Goal: Information Seeking & Learning: Learn about a topic

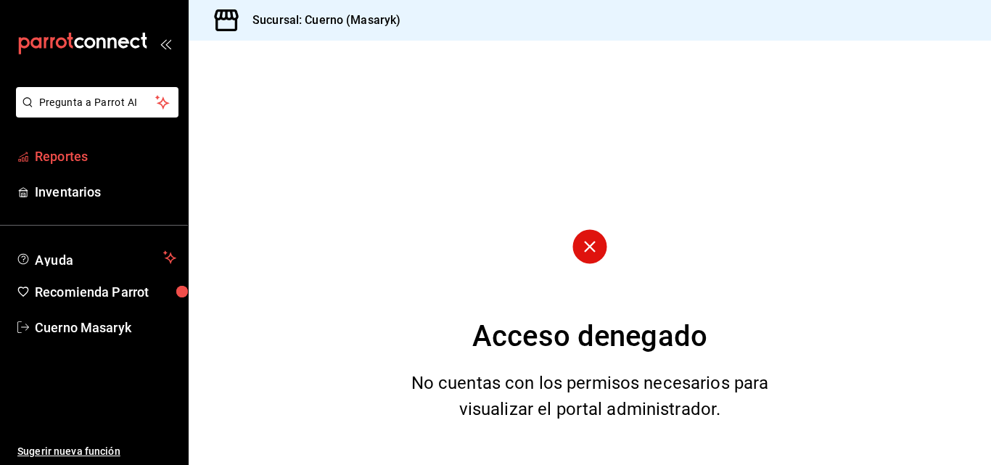
click at [44, 162] on span "Reportes" at bounding box center [105, 157] width 141 height 20
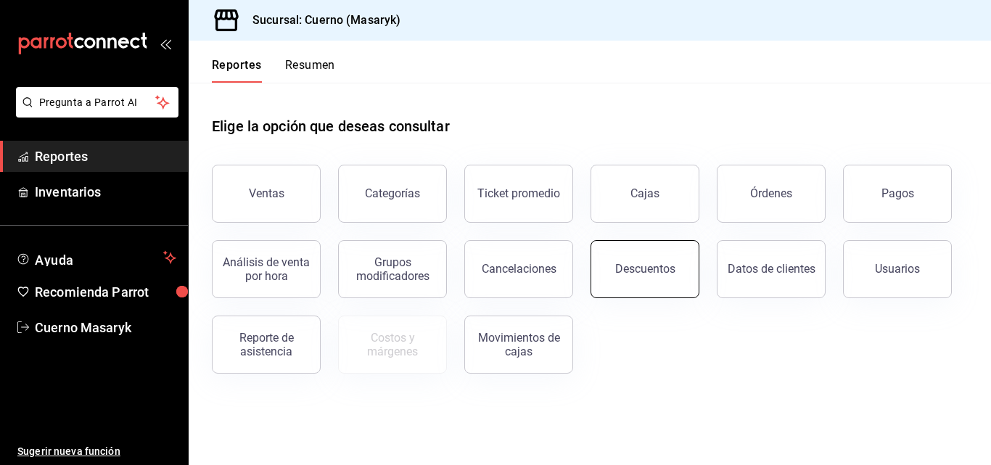
click at [659, 279] on button "Descuentos" at bounding box center [645, 269] width 109 height 58
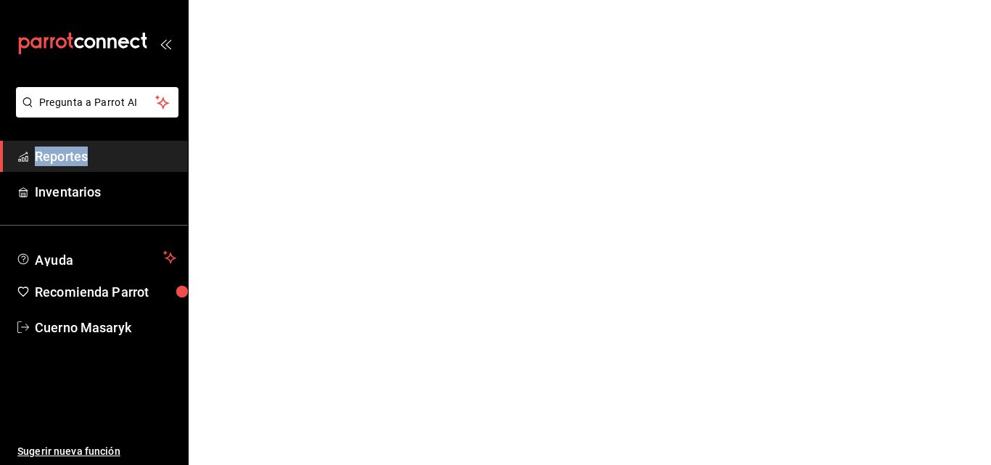
click at [659, 0] on html "Pregunta a Parrot AI Reportes Inventarios Ayuda Recomienda Parrot Cuerno Masary…" at bounding box center [495, 0] width 991 height 0
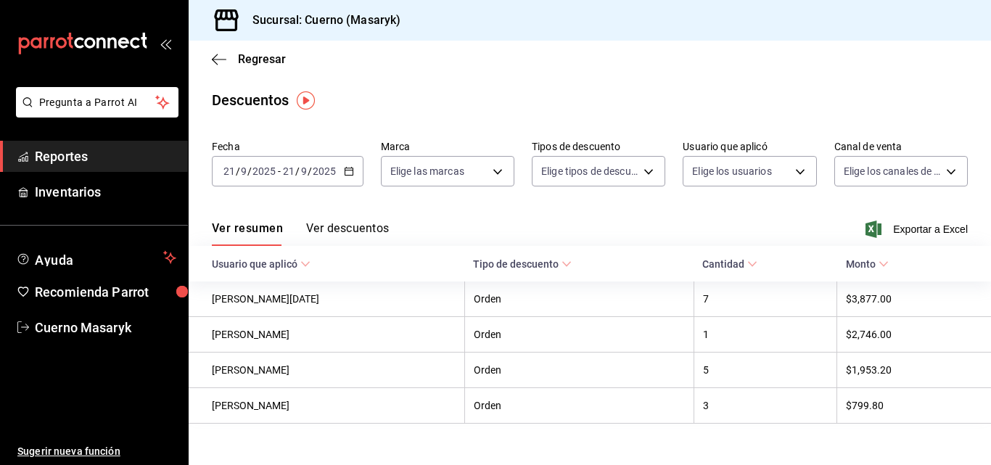
click at [349, 177] on div "[DATE] [DATE] - [DATE] [DATE]" at bounding box center [288, 171] width 152 height 30
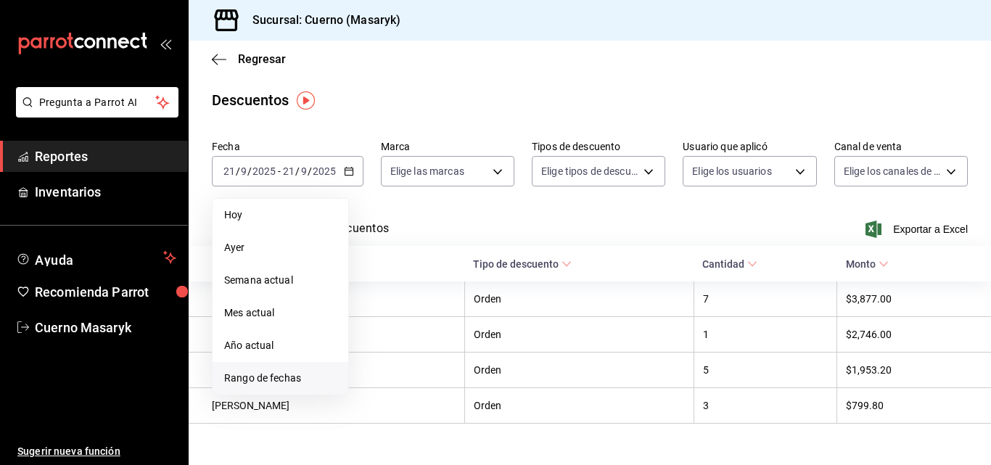
click at [284, 376] on span "Rango de fechas" at bounding box center [280, 378] width 112 height 15
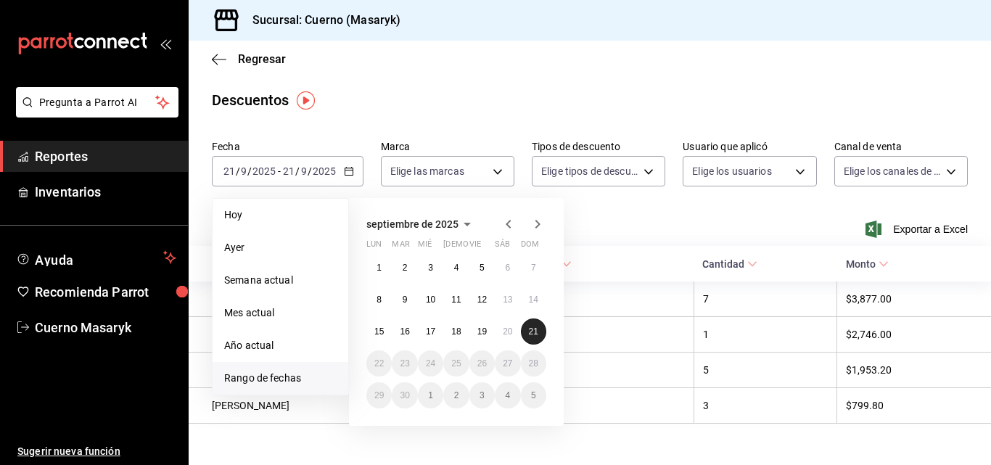
click at [540, 328] on button "21" at bounding box center [533, 332] width 25 height 26
click at [606, 191] on div "Fecha [DATE] [DATE] - [DATE] [DATE] [DATE] [DATE] Semana actual Mes actual Año …" at bounding box center [590, 169] width 756 height 70
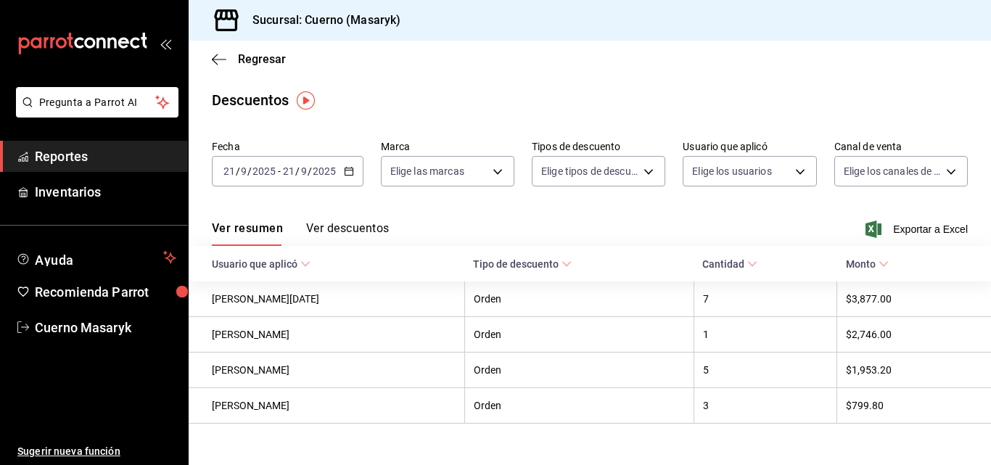
click at [354, 229] on button "Ver descuentos" at bounding box center [347, 233] width 83 height 25
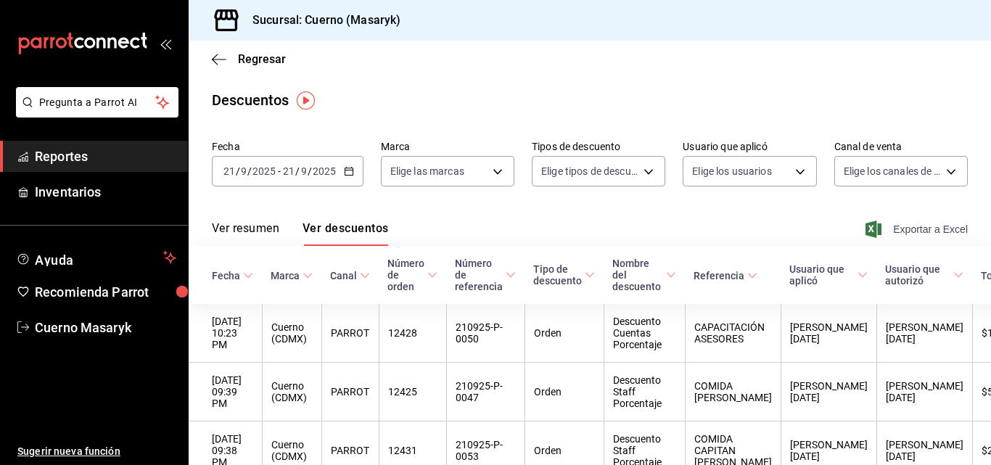
click at [882, 229] on span "Exportar a Excel" at bounding box center [917, 229] width 99 height 17
click at [39, 153] on span "Reportes" at bounding box center [105, 157] width 141 height 20
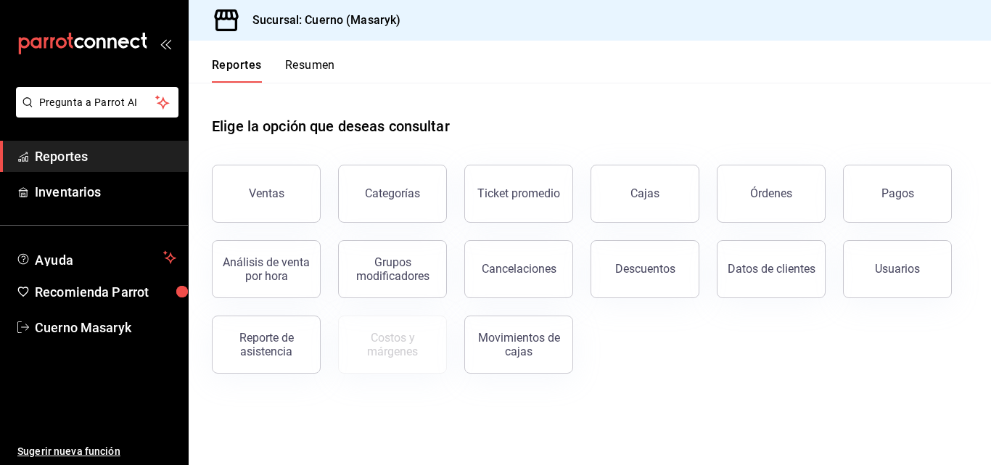
click at [300, 178] on button "Ventas" at bounding box center [266, 194] width 109 height 58
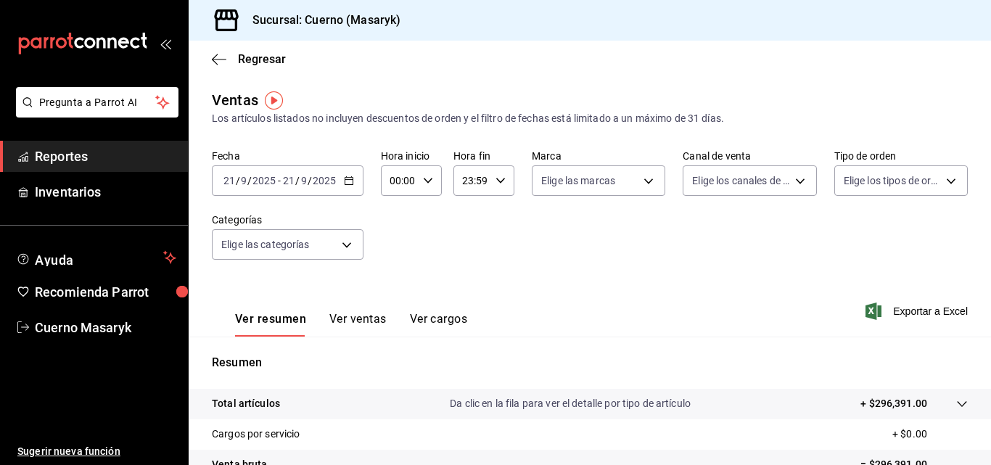
click at [347, 184] on \(Stroke\) "button" at bounding box center [349, 181] width 9 height 8
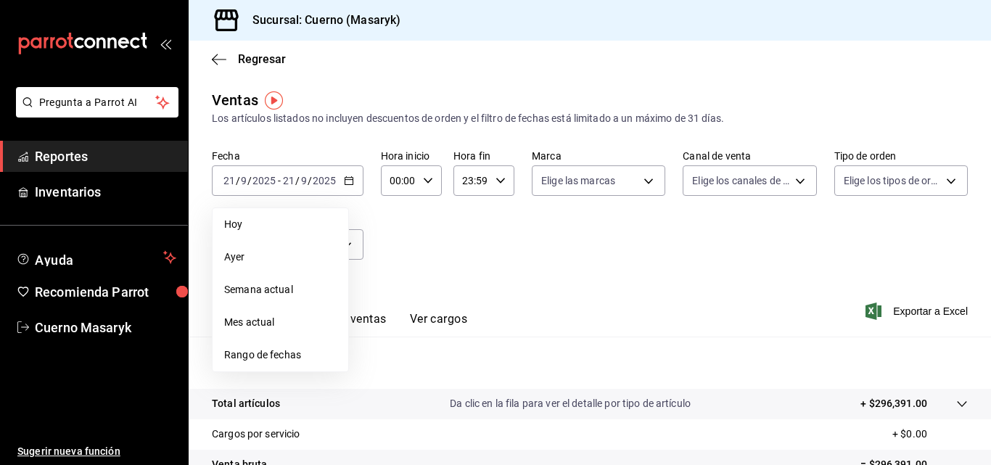
click at [600, 246] on div "Fecha [DATE] [DATE] - [DATE] [DATE] [DATE] [DATE] Semana actual Mes actual Rang…" at bounding box center [590, 213] width 756 height 128
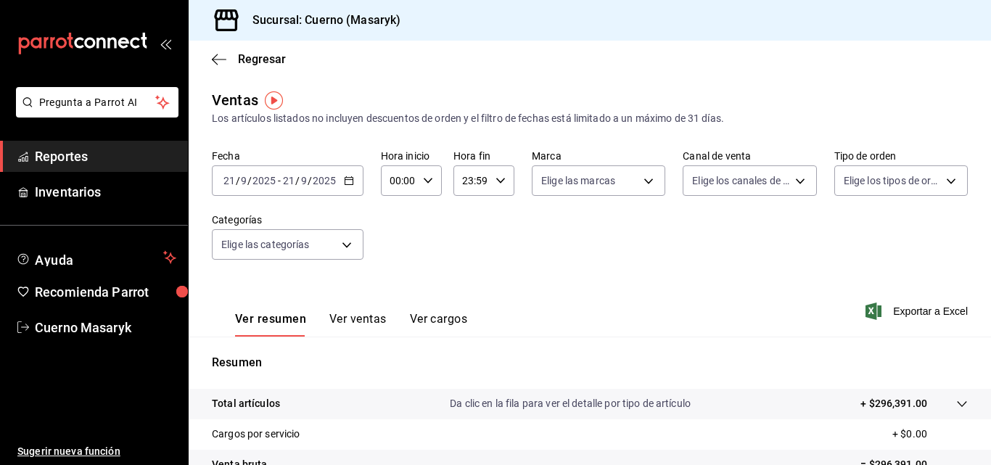
click at [54, 151] on span "Reportes" at bounding box center [105, 157] width 141 height 20
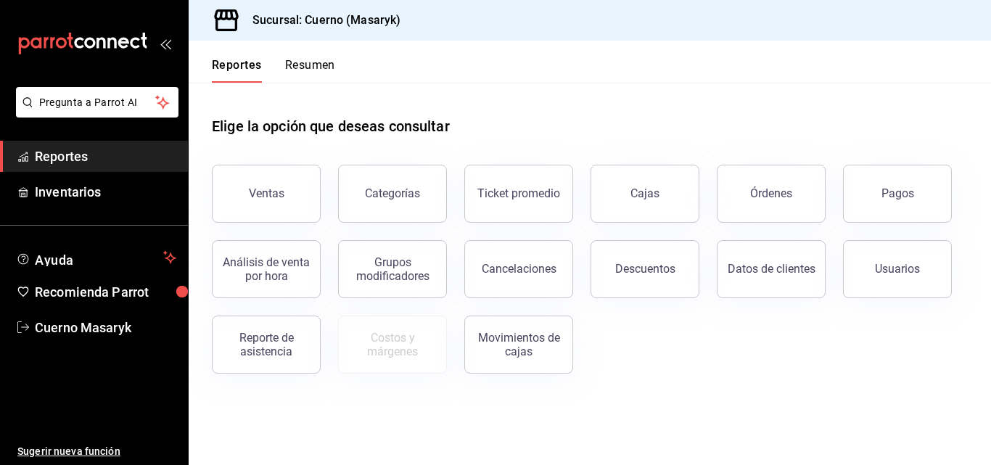
click at [67, 155] on span "Reportes" at bounding box center [105, 157] width 141 height 20
click at [298, 189] on button "Ventas" at bounding box center [266, 194] width 109 height 58
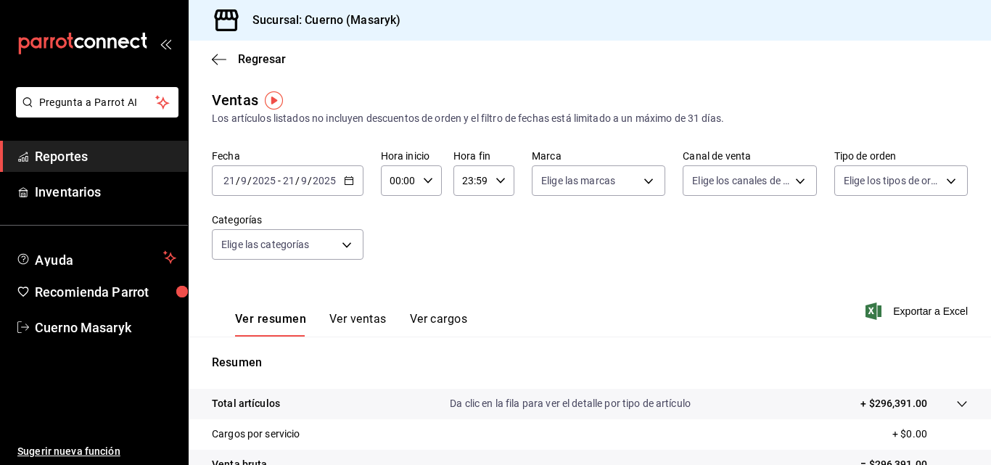
click at [346, 184] on \(Stroke\) "button" at bounding box center [349, 181] width 9 height 8
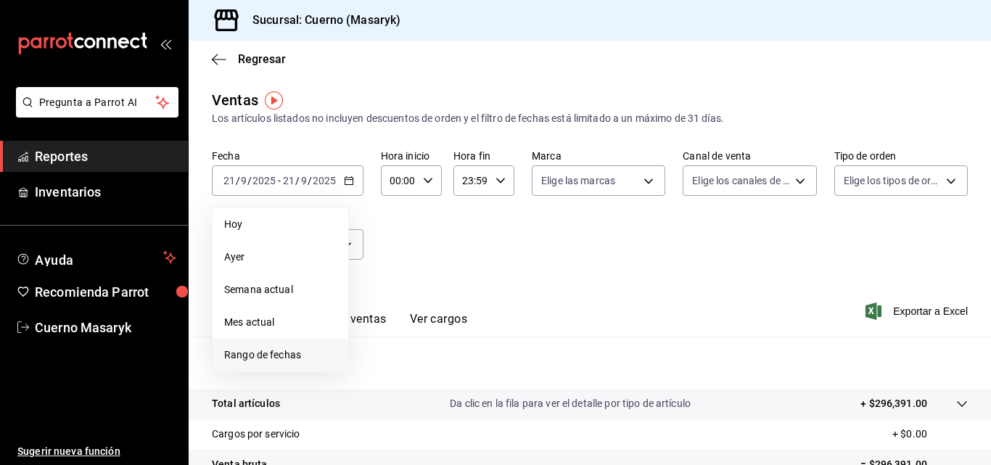
click at [267, 353] on span "Rango de fechas" at bounding box center [280, 355] width 112 height 15
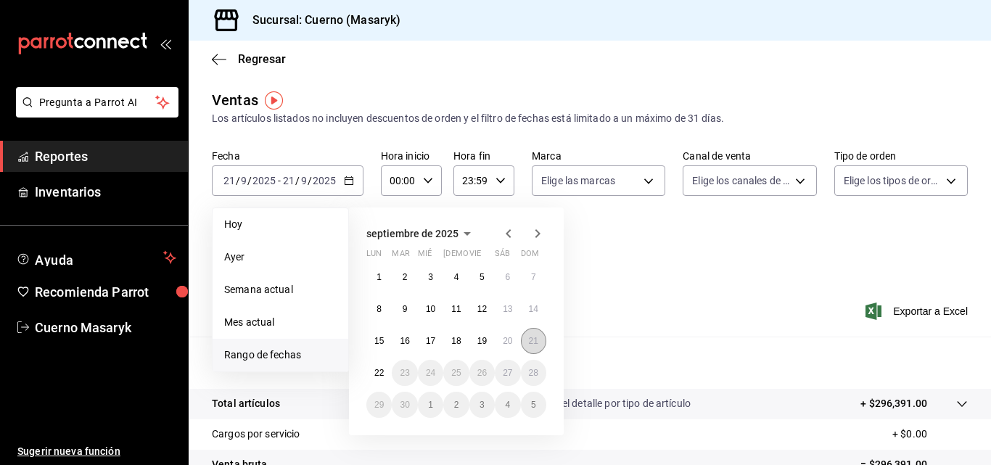
click at [527, 337] on button "21" at bounding box center [533, 341] width 25 height 26
click at [374, 366] on button "22" at bounding box center [378, 373] width 25 height 26
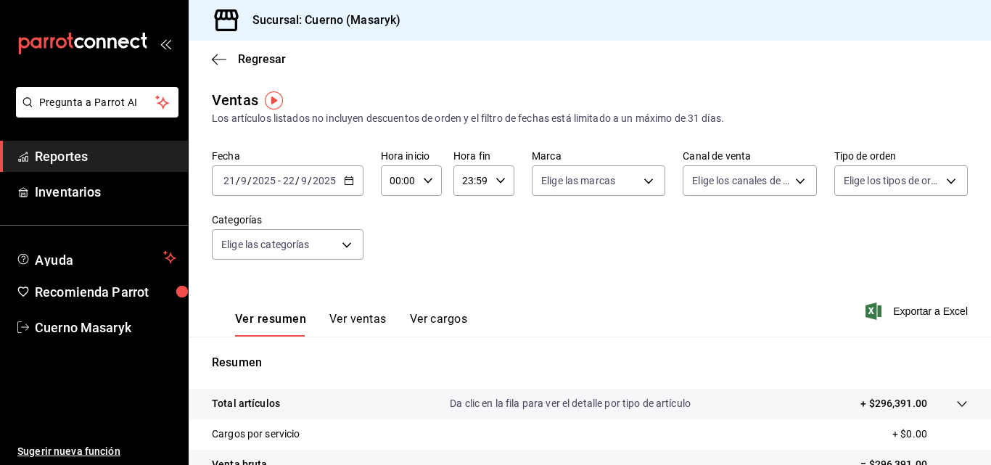
click at [425, 179] on icon "button" at bounding box center [428, 181] width 10 height 10
click at [395, 214] on span "04" at bounding box center [395, 212] width 7 height 12
type input "04:00"
click at [428, 218] on span "00" at bounding box center [425, 218] width 7 height 12
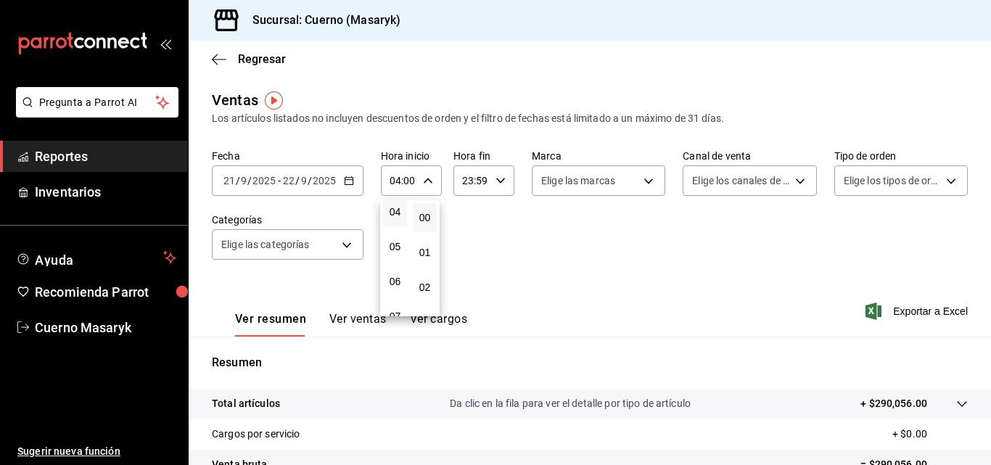
click at [504, 177] on div at bounding box center [495, 232] width 991 height 465
click at [496, 178] on icon "button" at bounding box center [501, 181] width 10 height 10
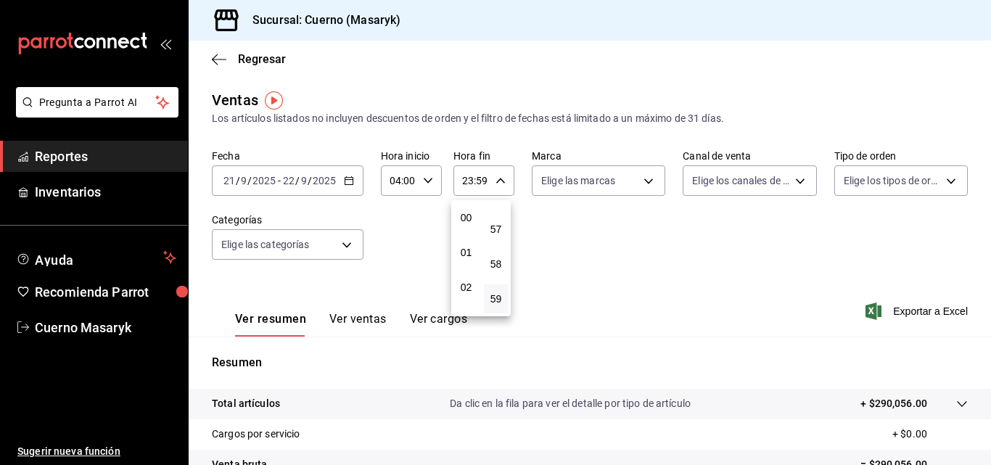
scroll to position [73, 0]
click at [467, 286] on span "04" at bounding box center [466, 285] width 7 height 12
click at [496, 221] on span "00" at bounding box center [496, 218] width 7 height 12
type input "04:00"
click at [557, 224] on div at bounding box center [495, 232] width 991 height 465
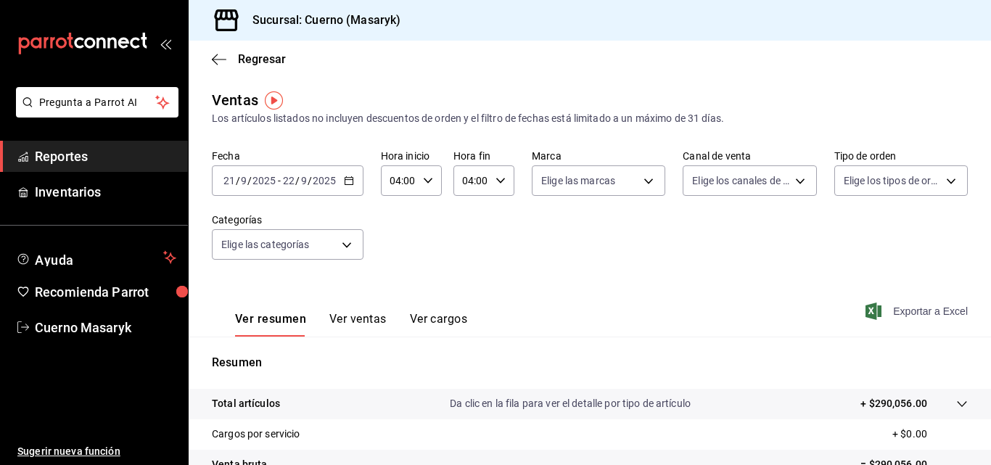
click at [904, 308] on span "Exportar a Excel" at bounding box center [917, 311] width 99 height 17
click at [252, 316] on button "Ver resumen" at bounding box center [270, 324] width 71 height 25
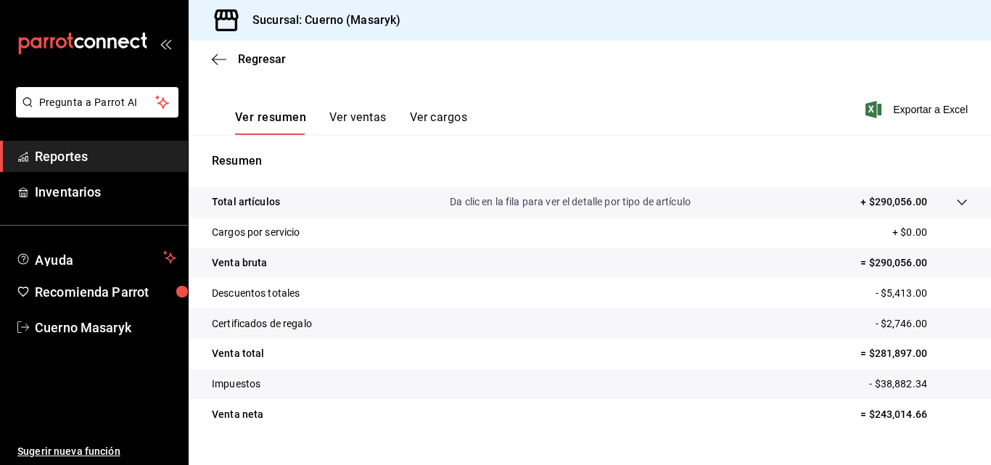
scroll to position [218, 0]
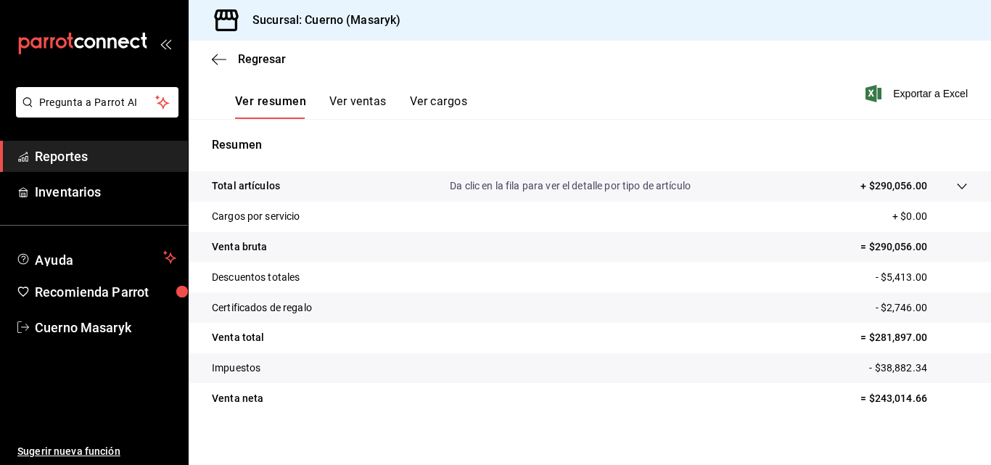
click at [956, 190] on icon at bounding box center [962, 187] width 12 height 12
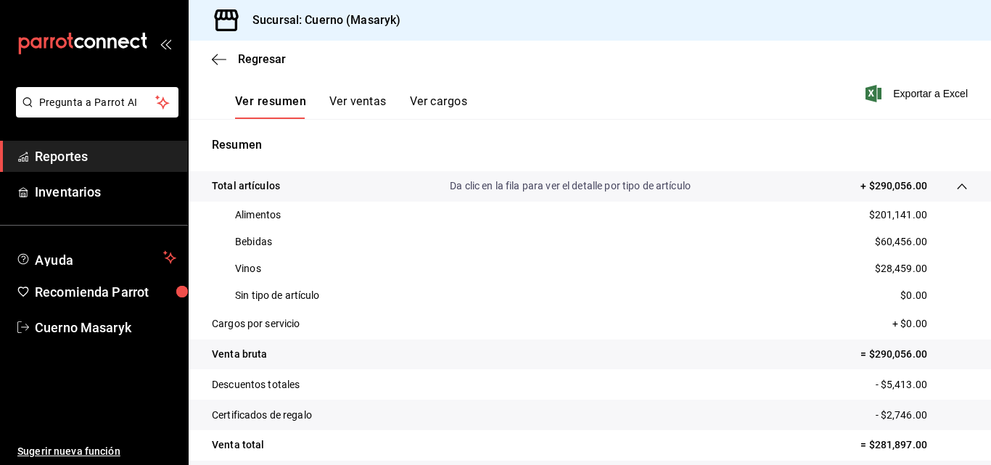
scroll to position [290, 0]
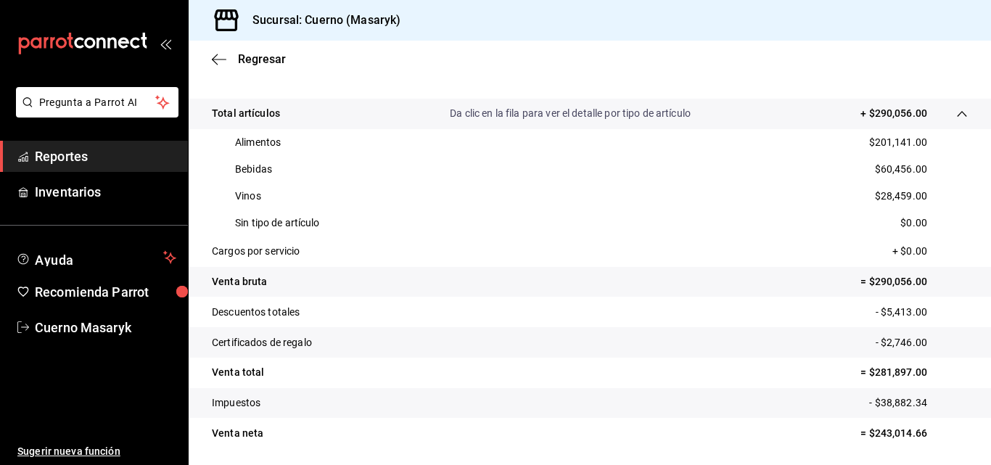
click at [49, 156] on span "Reportes" at bounding box center [105, 157] width 141 height 20
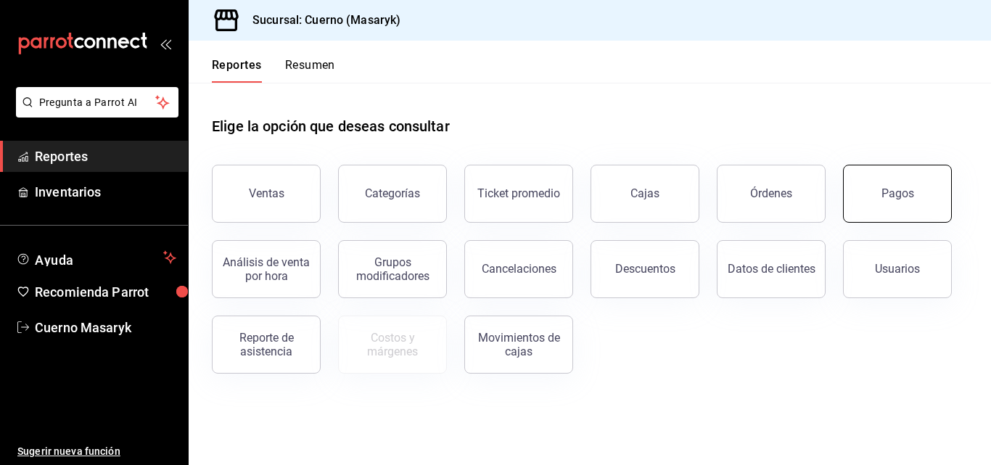
click at [875, 219] on button "Pagos" at bounding box center [897, 194] width 109 height 58
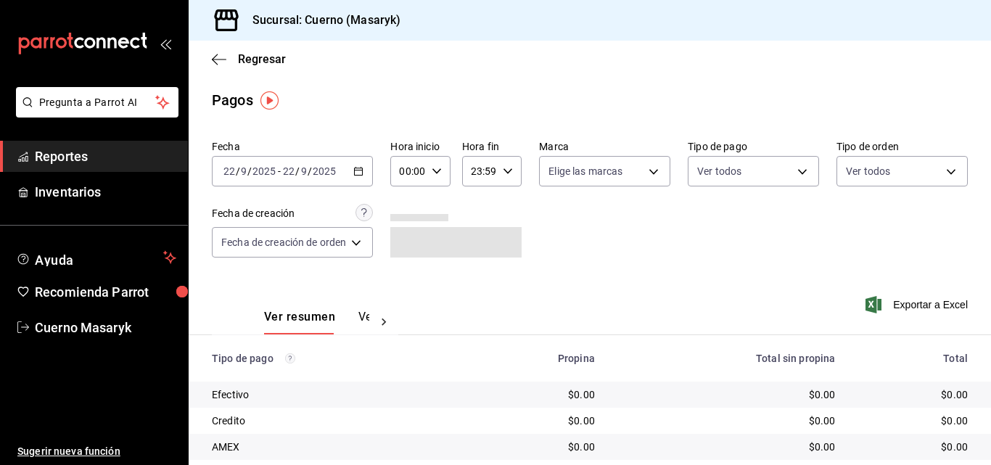
click at [360, 173] on icon "button" at bounding box center [358, 171] width 10 height 10
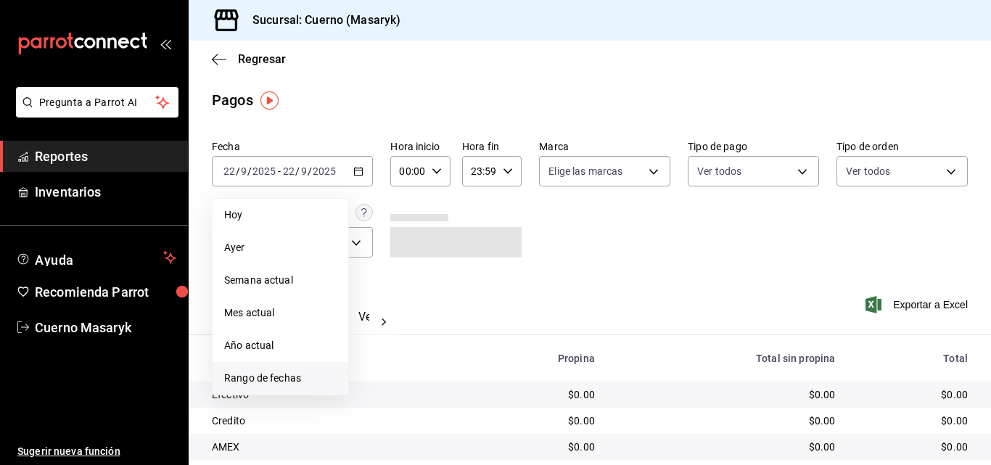
click at [229, 377] on span "Rango de fechas" at bounding box center [280, 378] width 112 height 15
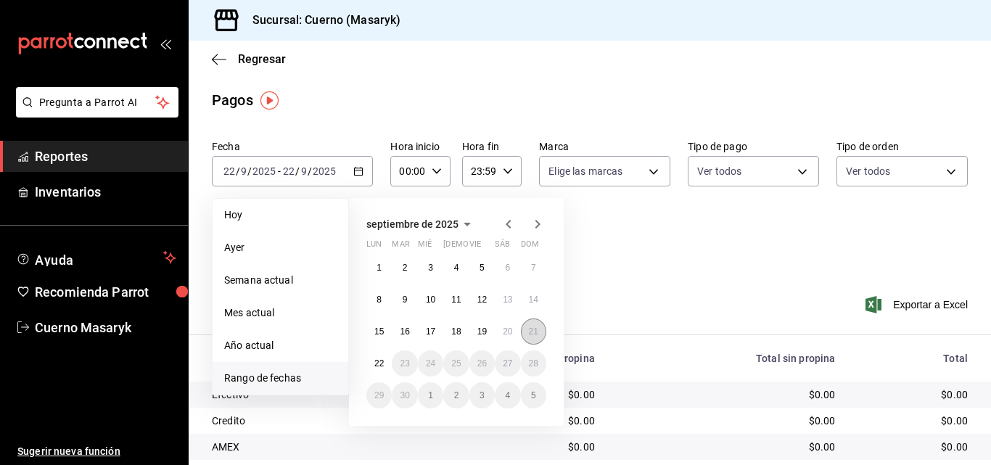
click at [537, 335] on abbr "21" at bounding box center [533, 332] width 9 height 10
click at [387, 366] on button "22" at bounding box center [378, 363] width 25 height 26
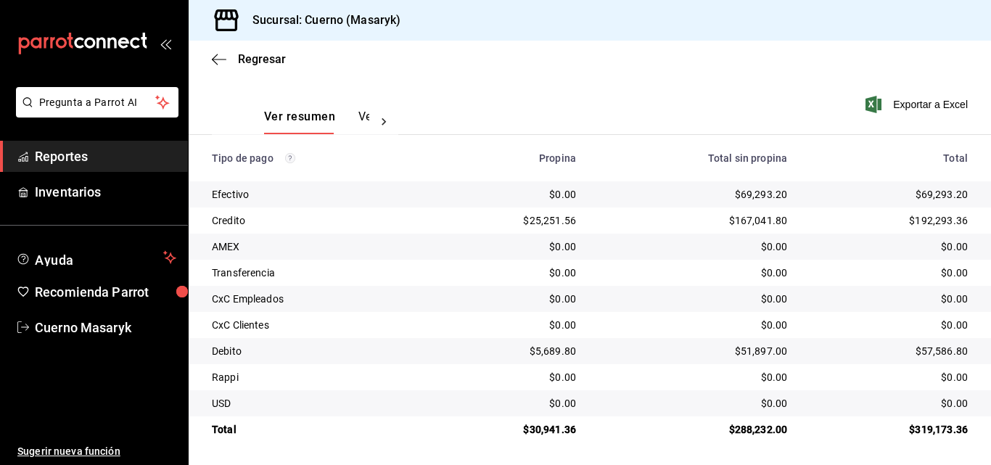
scroll to position [202, 0]
click at [85, 151] on span "Reportes" at bounding box center [105, 157] width 141 height 20
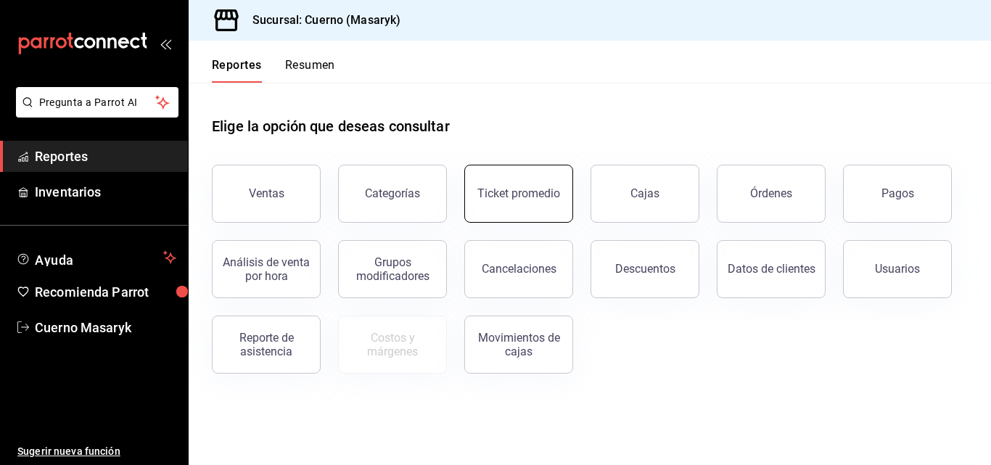
click at [504, 202] on button "Ticket promedio" at bounding box center [518, 194] width 109 height 58
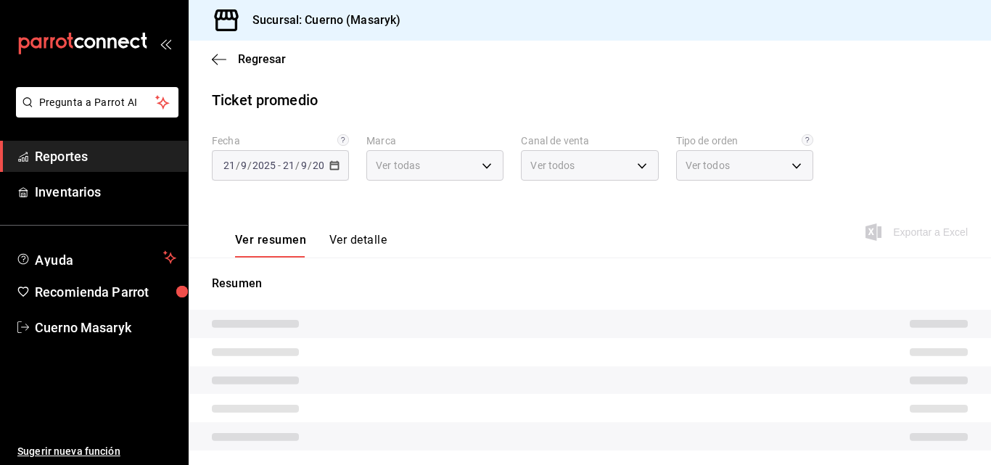
type input "4ea0d660-02b3-4785-bb88-48b5ef6e196c"
type input "PARROT,UBER_EATS,RAPPI,DIDI_FOOD,ONLINE"
type input "d8208262-291b-4595-bbfa-ed1e8660efdb,73ecdc8a-b505-4242-b24a-d5f1595b9b0a,EXTER…"
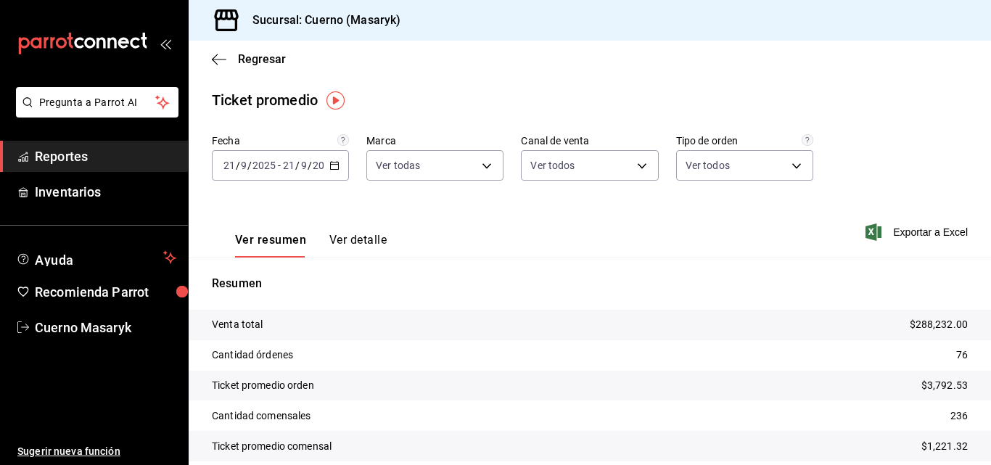
click at [335, 165] on icon "button" at bounding box center [334, 165] width 10 height 10
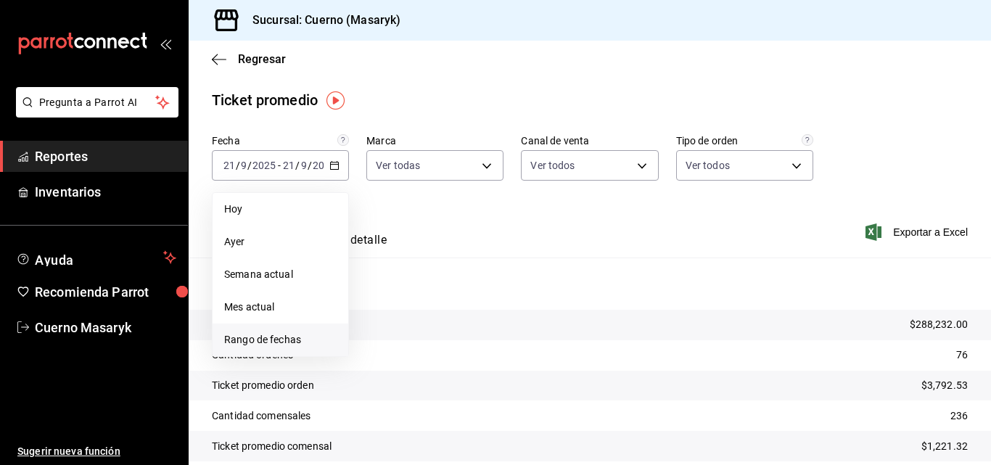
click at [276, 339] on span "Rango de fechas" at bounding box center [280, 339] width 112 height 15
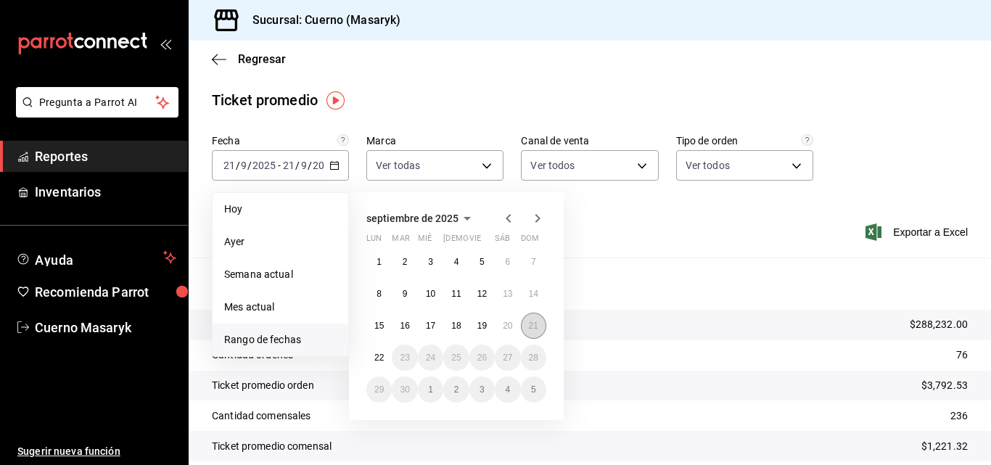
click at [531, 332] on button "21" at bounding box center [533, 326] width 25 height 26
click at [371, 358] on button "22" at bounding box center [378, 358] width 25 height 26
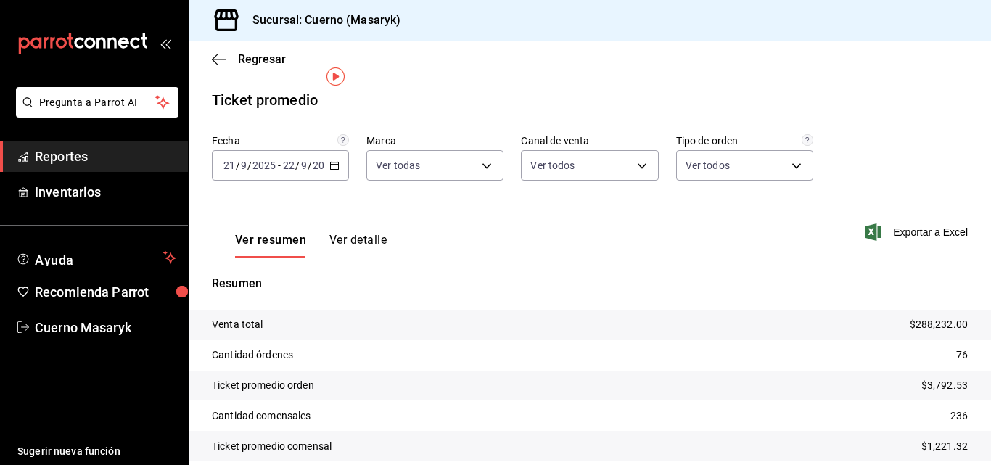
scroll to position [60, 0]
